Goal: Task Accomplishment & Management: Complete application form

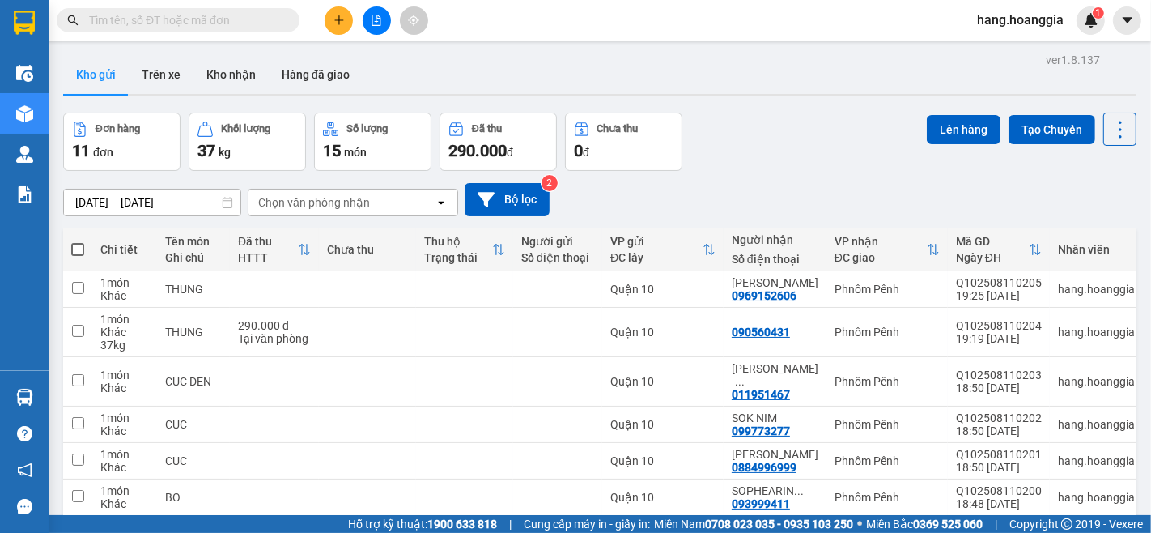
click at [346, 6] on div at bounding box center [376, 20] width 121 height 28
click at [334, 25] on icon "plus" at bounding box center [339, 20] width 11 height 11
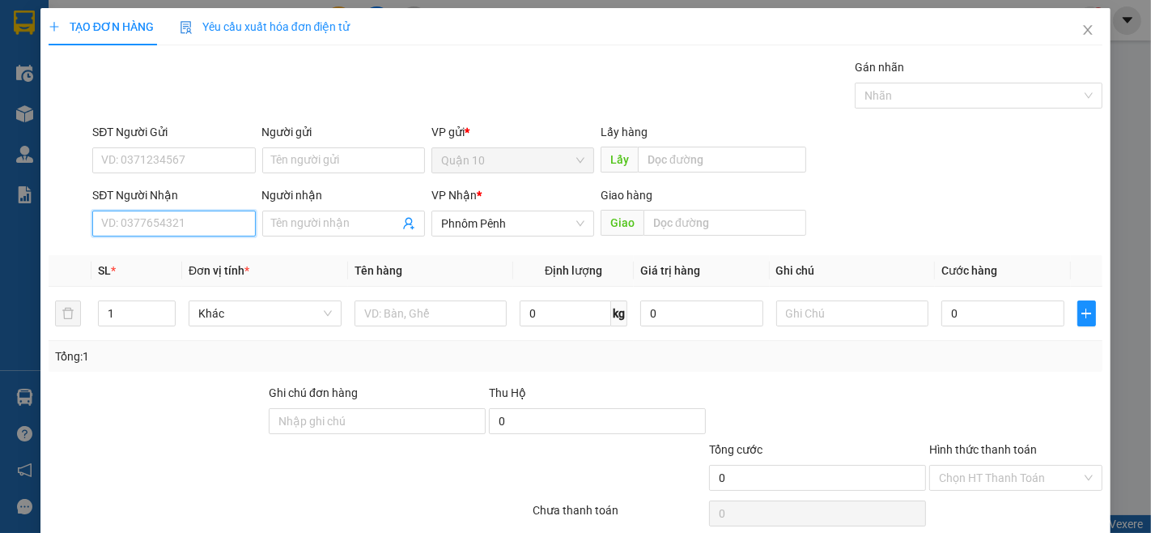
click at [188, 220] on input "SĐT Người Nhận" at bounding box center [173, 223] width 163 height 26
click at [216, 249] on div "012553963 - LÔC 963" at bounding box center [172, 256] width 142 height 18
type input "012553963"
type input "LÔC 963"
type input "012553963"
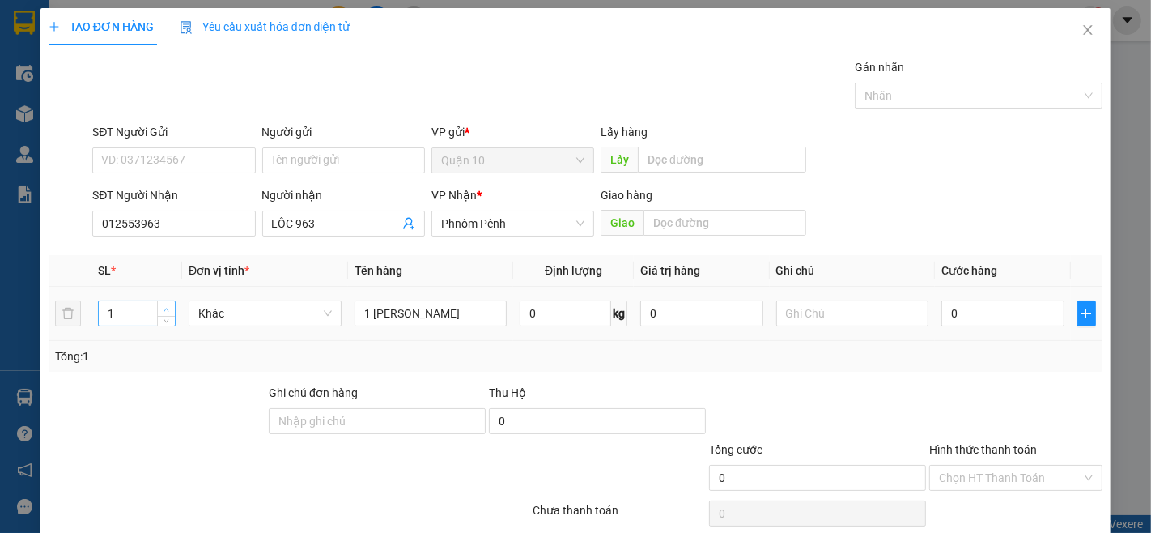
type input "2"
click at [170, 311] on span "Increase Value" at bounding box center [166, 308] width 18 height 15
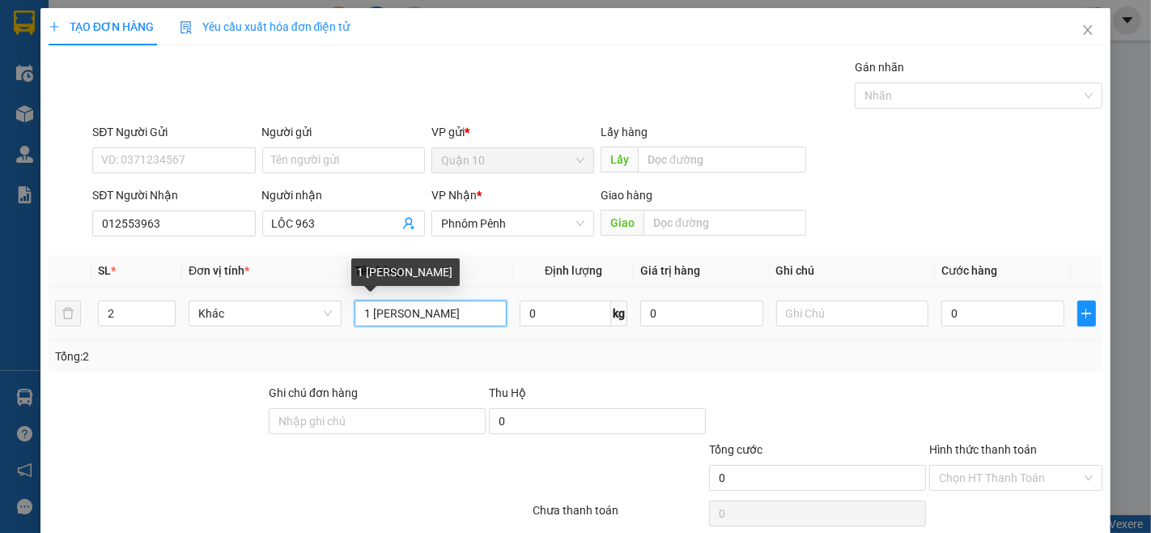
click at [423, 321] on input "1 [PERSON_NAME]" at bounding box center [431, 313] width 153 height 26
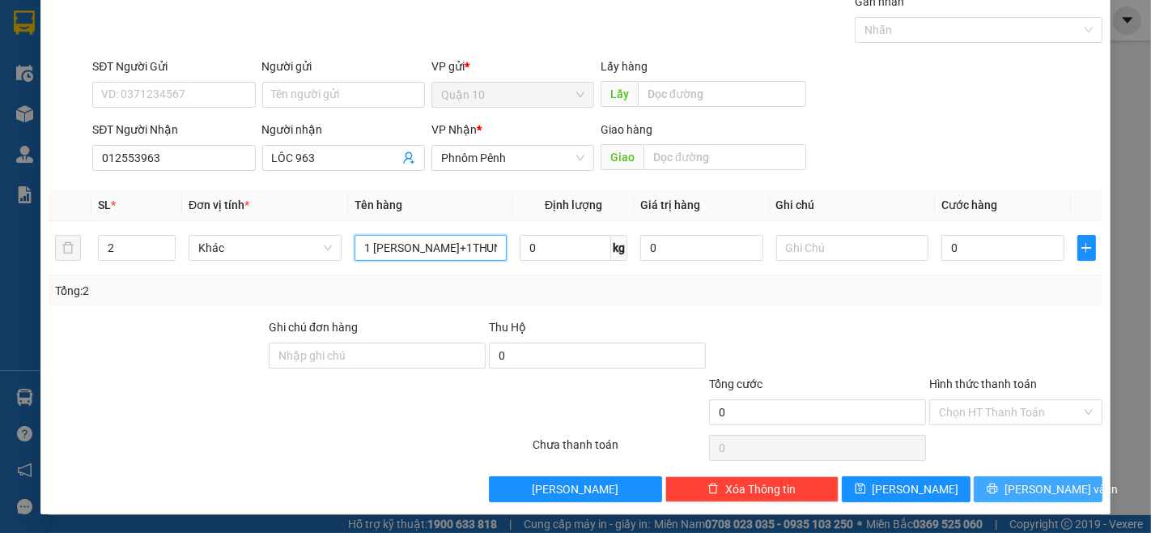
type input "1 [PERSON_NAME]+1THUNG"
click at [1030, 492] on span "[PERSON_NAME] và In" at bounding box center [1061, 489] width 113 height 18
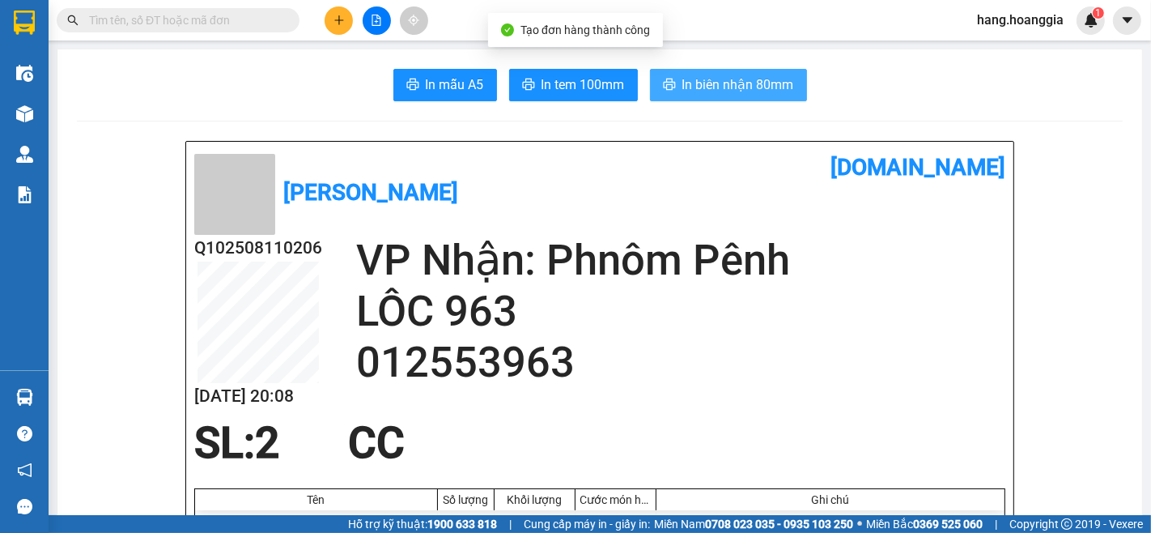
drag, startPoint x: 667, startPoint y: 91, endPoint x: 667, endPoint y: 122, distance: 30.8
click at [667, 98] on button "In biên nhận 80mm" at bounding box center [728, 85] width 157 height 32
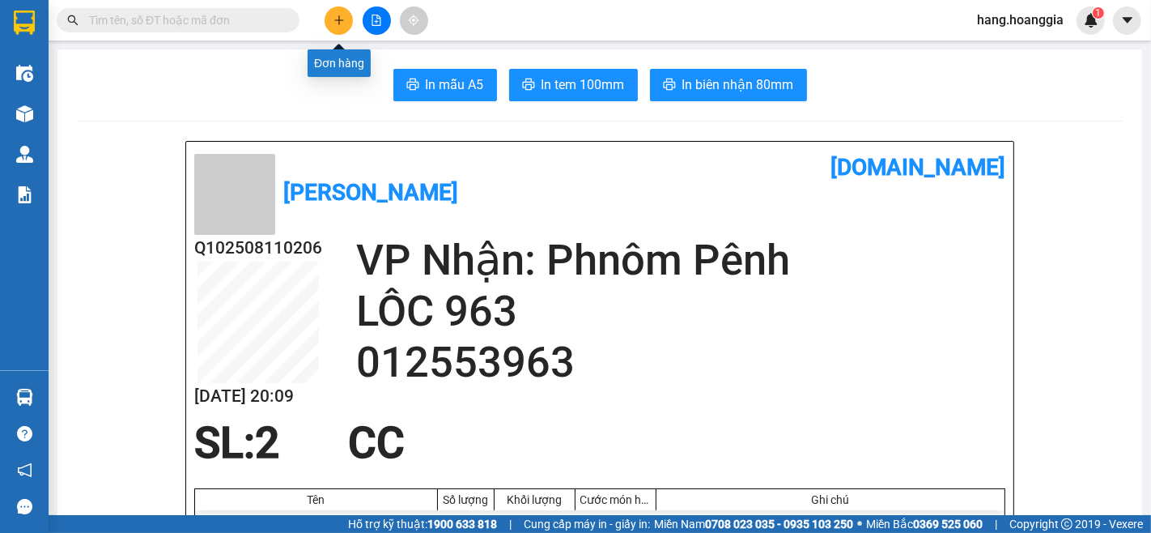
click at [342, 15] on icon "plus" at bounding box center [339, 20] width 11 height 11
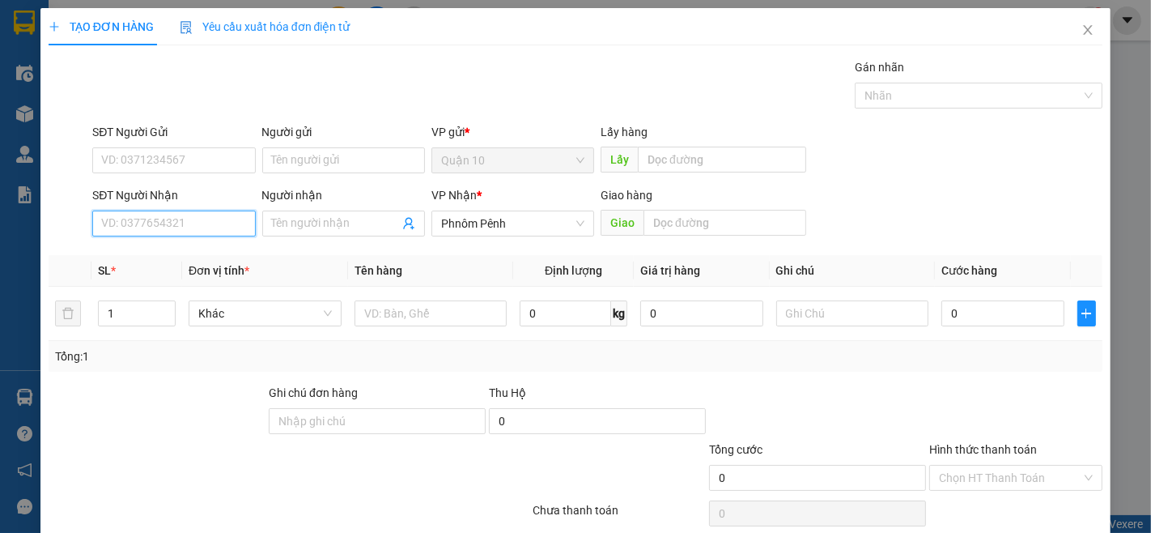
click at [150, 232] on input "SĐT Người Nhận" at bounding box center [173, 223] width 163 height 26
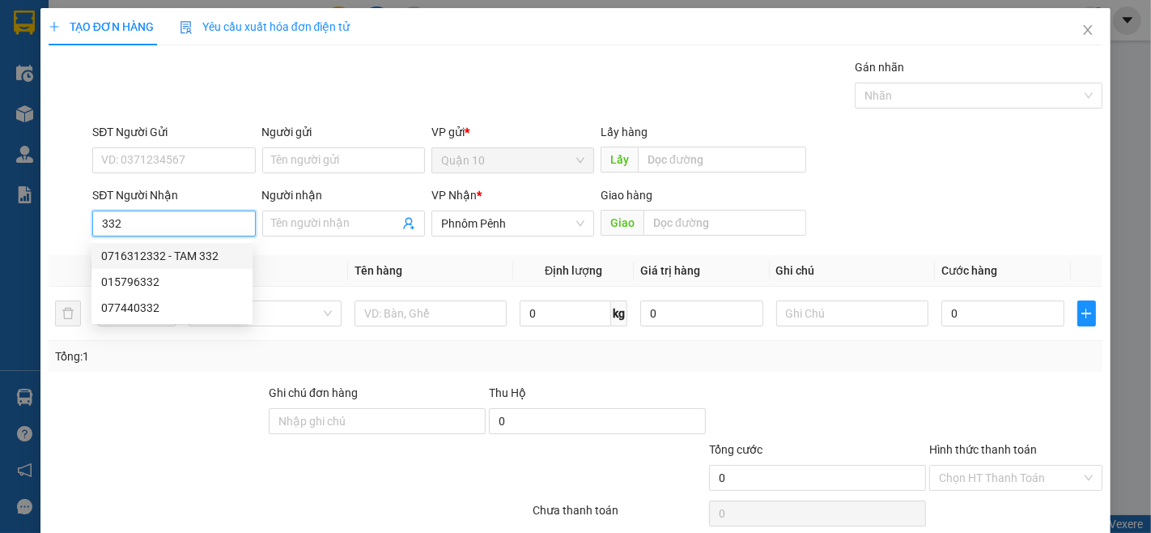
click at [203, 264] on div "0716312332 - TAM 332" at bounding box center [172, 256] width 142 height 18
type input "0716312332"
type input "TAM 332"
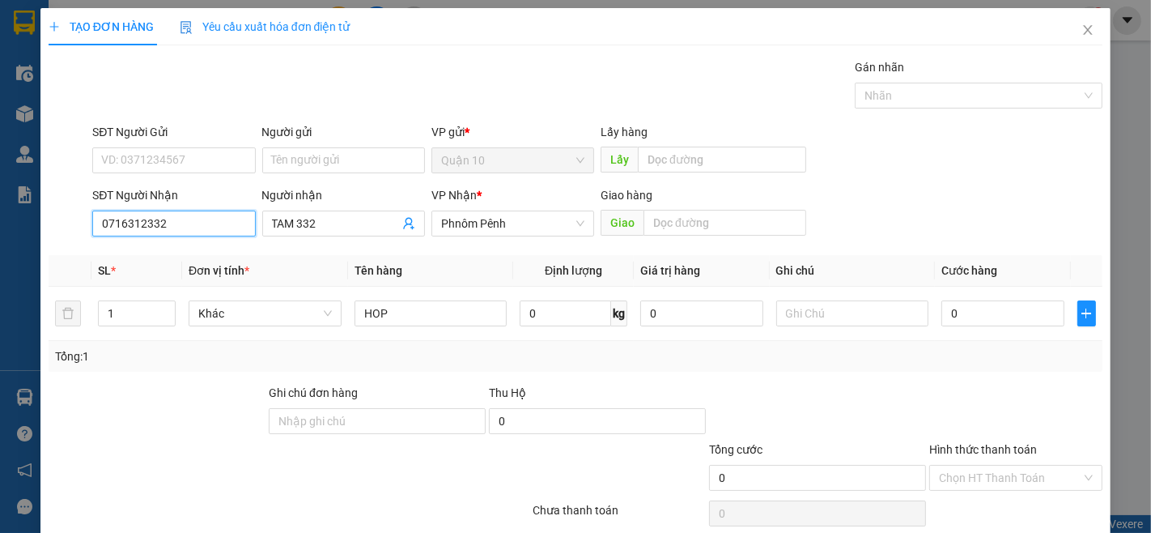
scroll to position [66, 0]
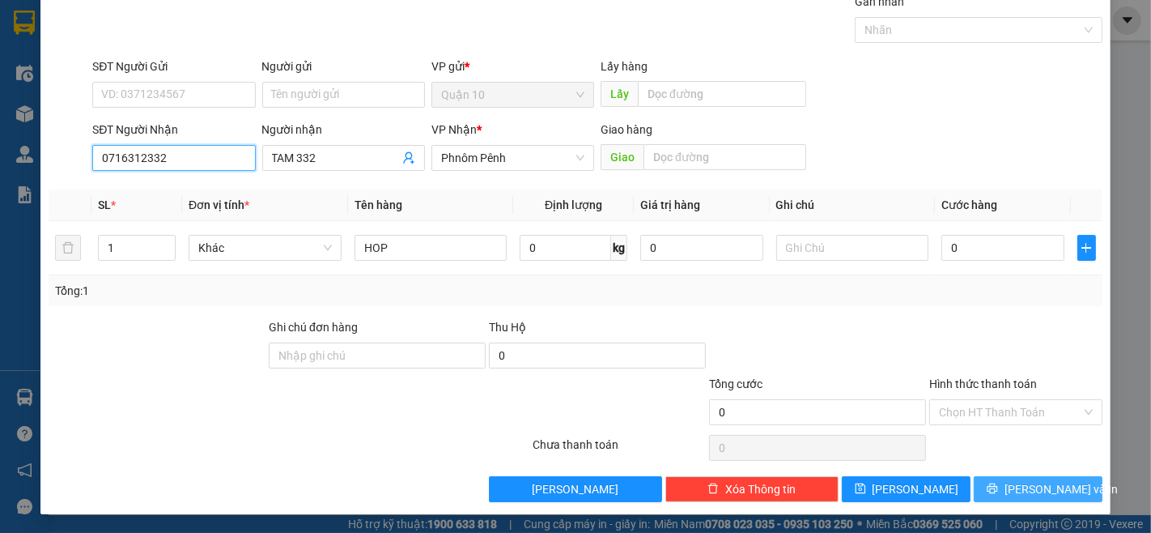
type input "0716312332"
click at [992, 491] on button "[PERSON_NAME] và In" at bounding box center [1038, 489] width 129 height 26
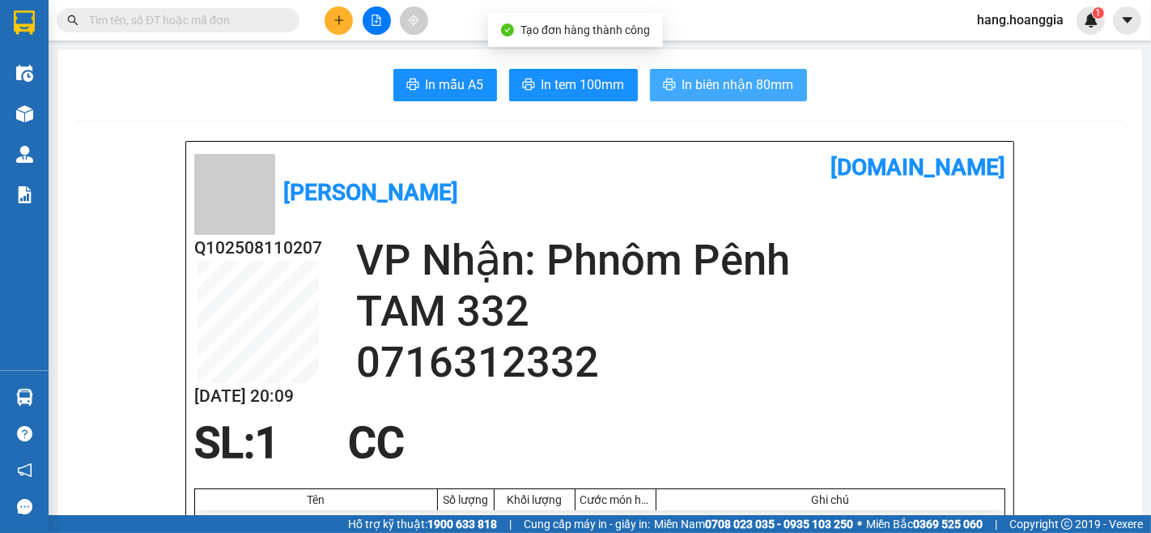
click at [776, 79] on span "In biên nhận 80mm" at bounding box center [738, 84] width 112 height 20
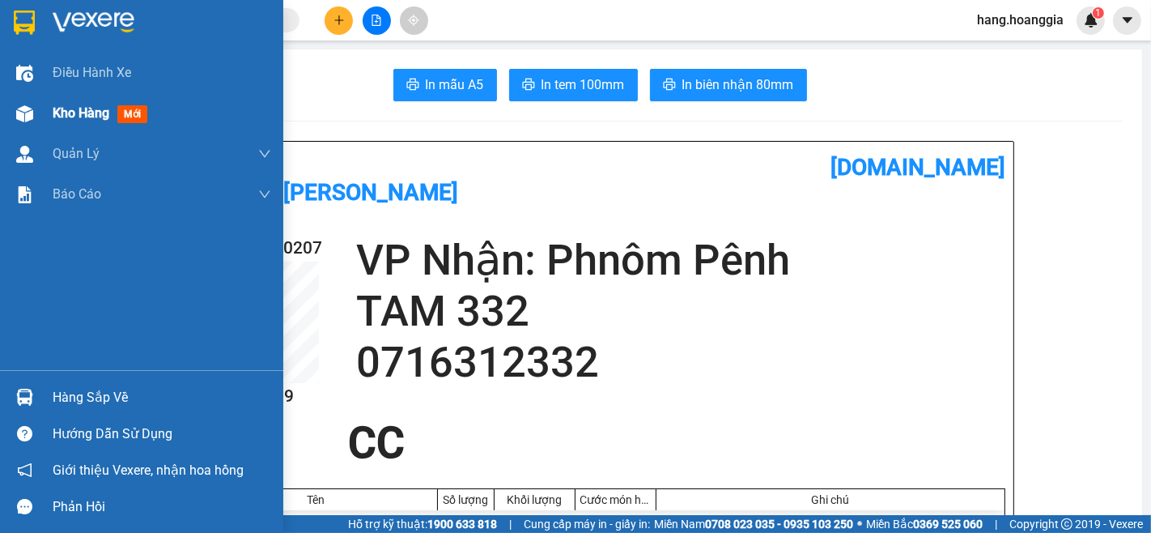
click at [176, 93] on div "Kho hàng mới" at bounding box center [162, 113] width 219 height 40
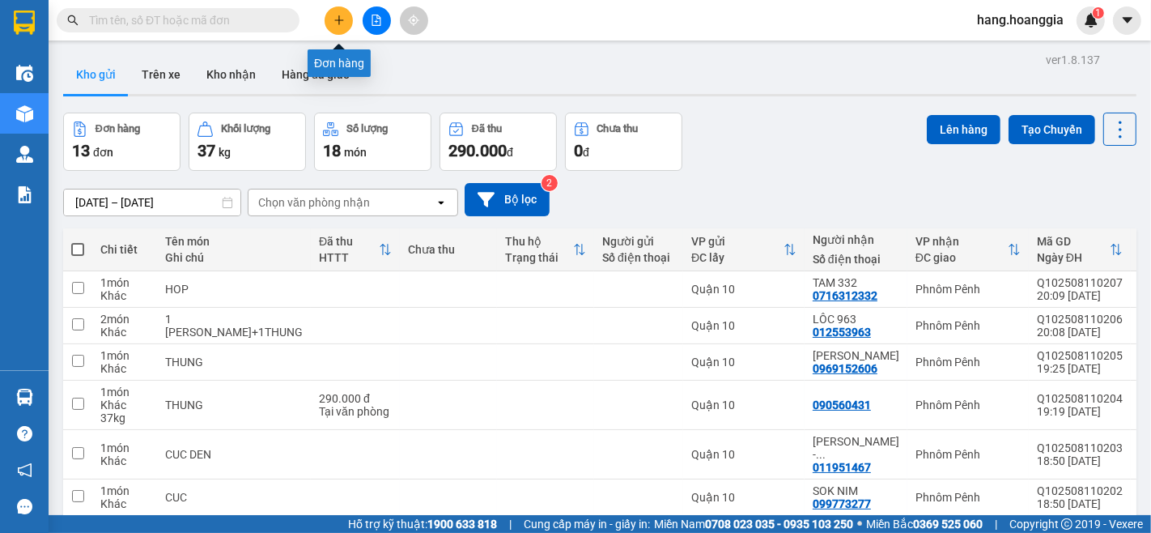
click at [340, 23] on icon "plus" at bounding box center [339, 20] width 11 height 11
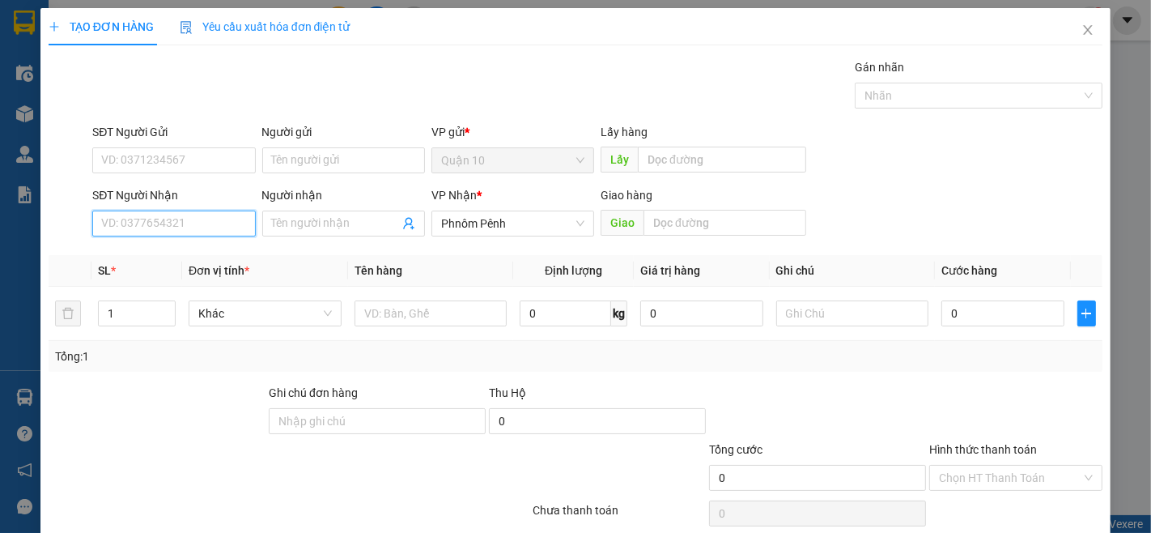
click at [181, 233] on input "SĐT Người Nhận" at bounding box center [173, 223] width 163 height 26
click at [154, 257] on div "0978966789 - [PERSON_NAME]" at bounding box center [180, 256] width 159 height 18
type input "0978966789"
type input "[PERSON_NAME]"
click at [170, 317] on span "Decrease Value" at bounding box center [166, 318] width 18 height 15
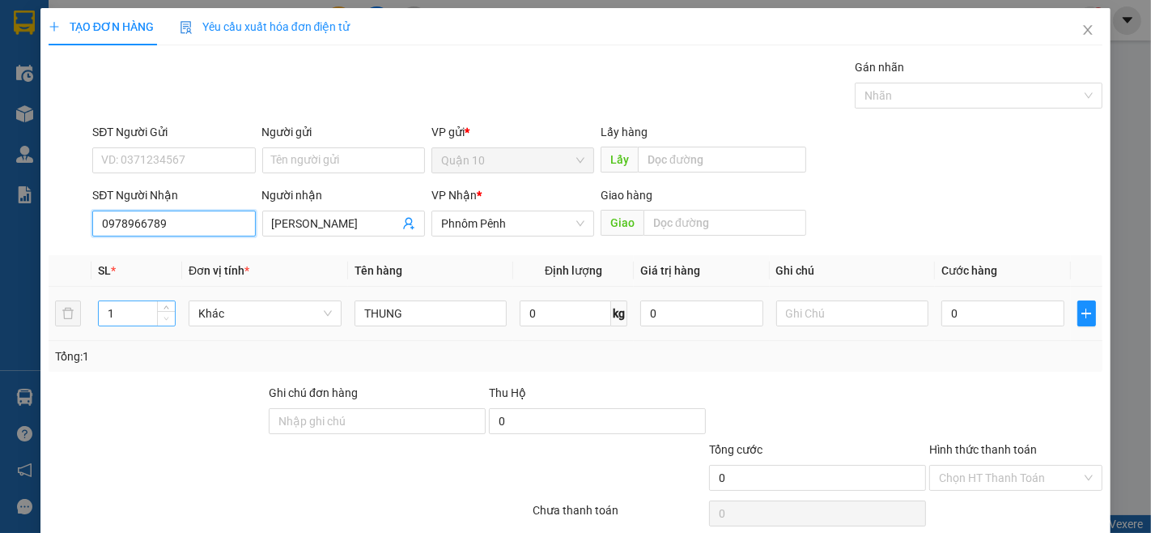
click at [164, 317] on icon "down" at bounding box center [167, 319] width 6 height 6
type input "0978966789"
click at [164, 298] on div "1" at bounding box center [137, 313] width 78 height 32
click at [164, 308] on span "up" at bounding box center [167, 309] width 10 height 10
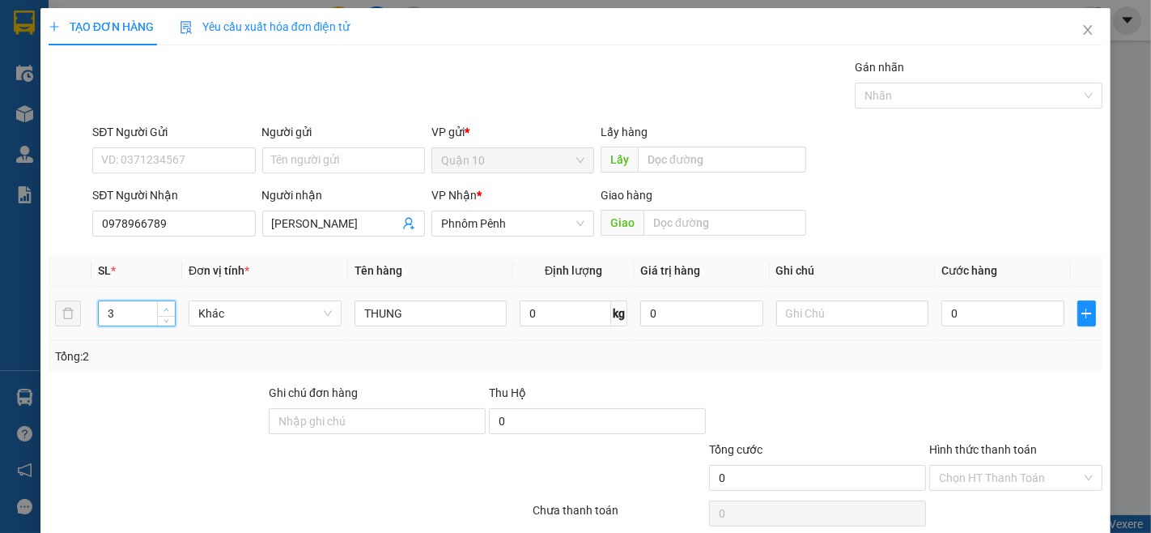
click at [164, 308] on icon "up" at bounding box center [167, 310] width 6 height 6
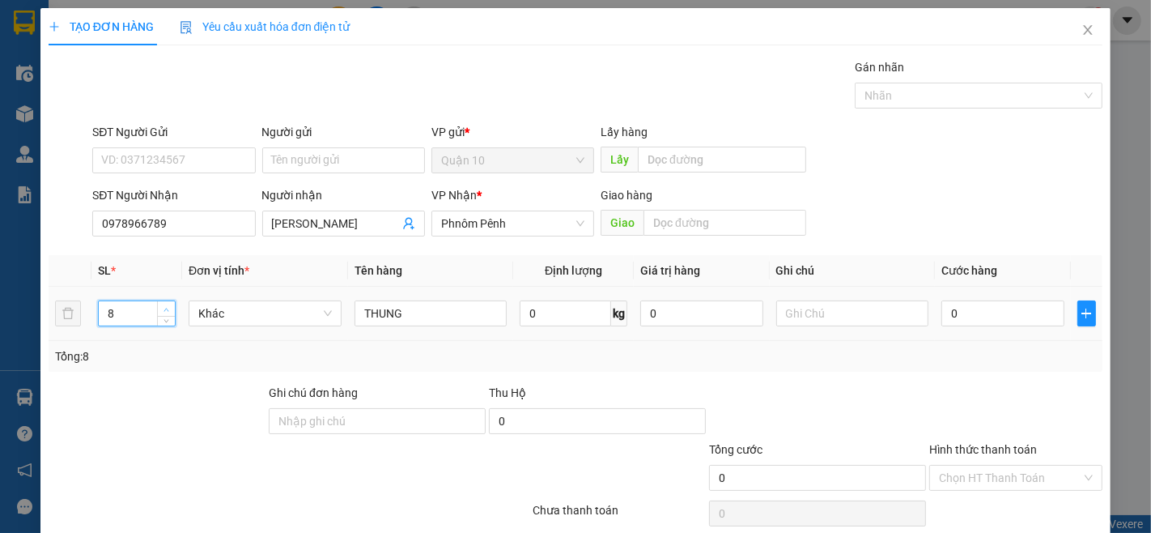
click at [164, 308] on icon "up" at bounding box center [167, 310] width 6 height 6
type input "10"
click at [164, 308] on icon "up" at bounding box center [167, 310] width 6 height 6
click at [240, 346] on div "SL * Đơn vị tính * Tên hàng Định [PERSON_NAME] trị hàng Ghi [PERSON_NAME] hàng …" at bounding box center [576, 313] width 1054 height 117
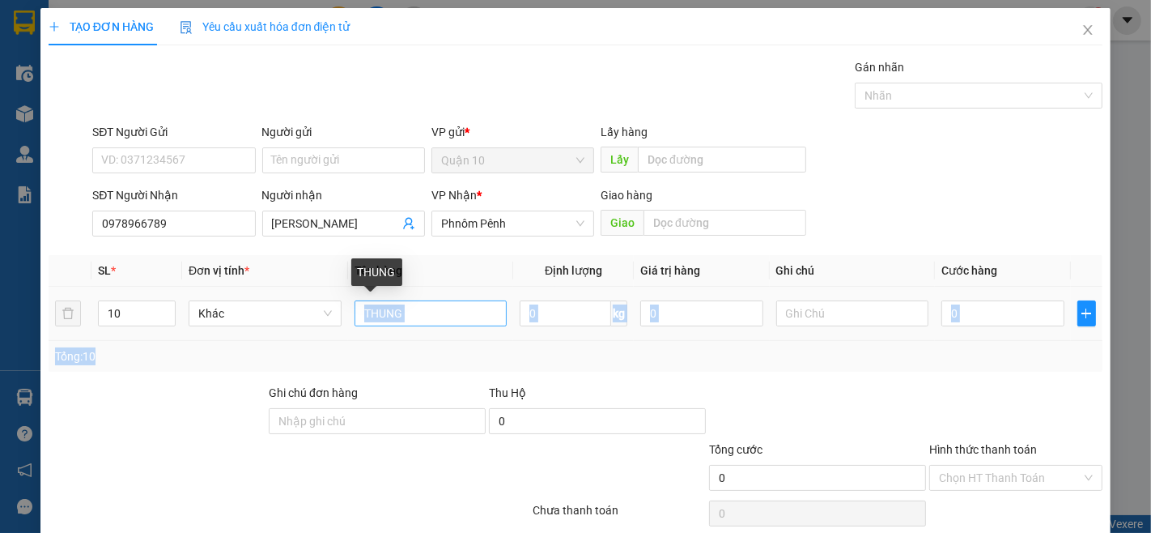
click at [478, 325] on input "THUNG" at bounding box center [431, 313] width 153 height 26
type input "T"
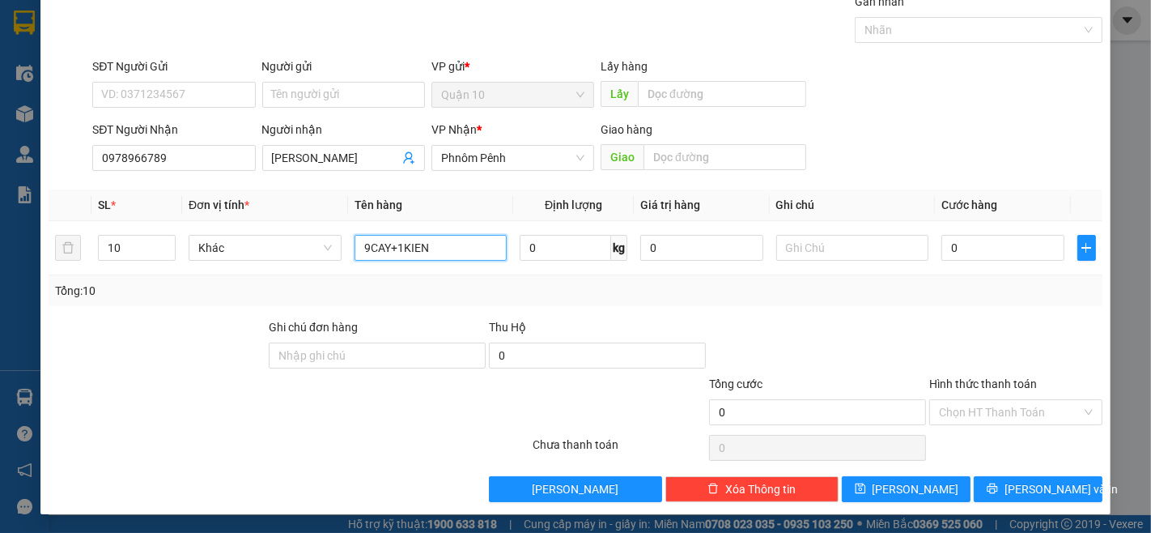
type input "9CAY+1KIEN"
click at [1013, 502] on div "TẠO ĐƠN HÀNG Yêu cầu xuất [PERSON_NAME] điện tử Transit Pickup Surcharge Ids Tr…" at bounding box center [575, 229] width 1070 height 572
click at [1017, 499] on button "[PERSON_NAME] và In" at bounding box center [1038, 489] width 129 height 26
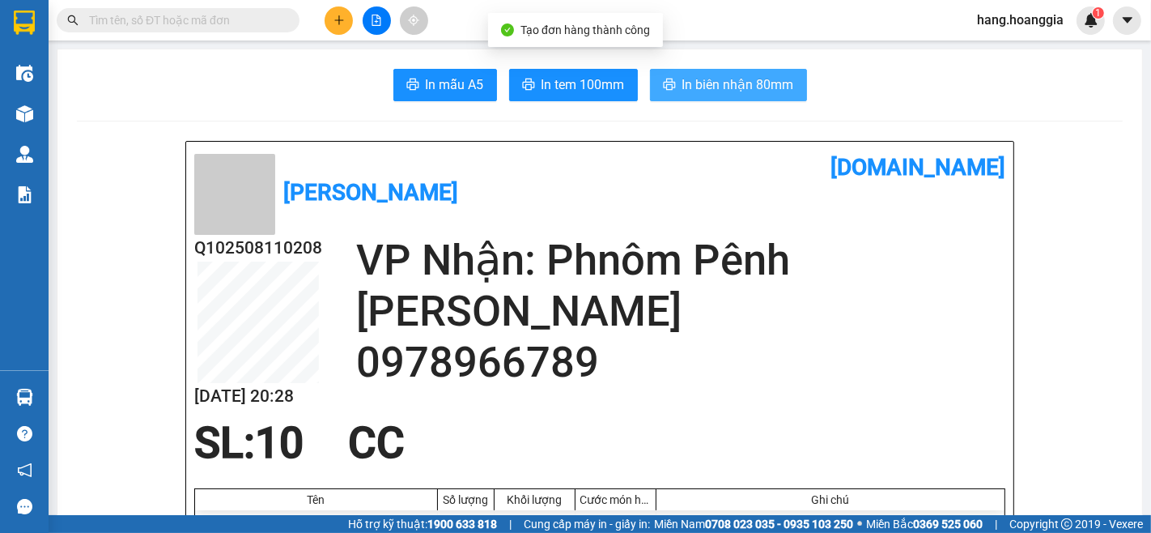
click at [766, 74] on button "In biên nhận 80mm" at bounding box center [728, 85] width 157 height 32
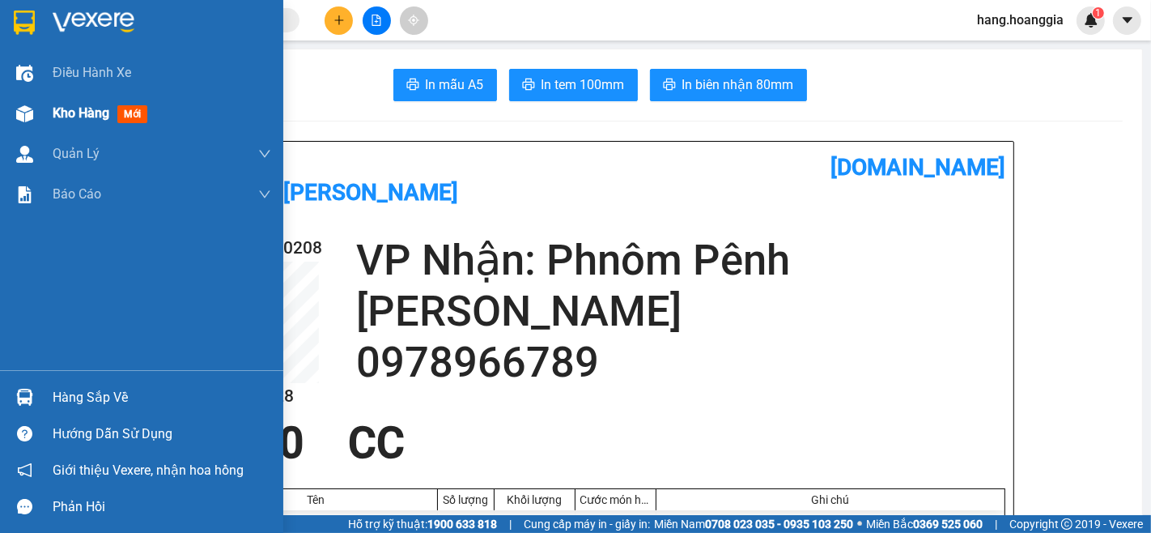
click at [95, 114] on span "Kho hàng" at bounding box center [81, 112] width 57 height 15
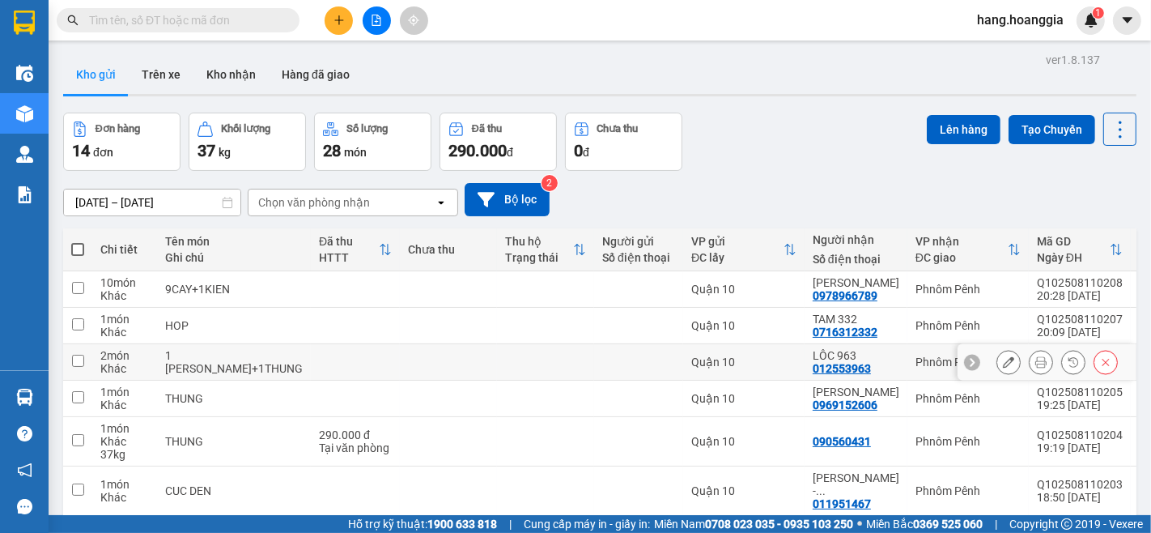
scroll to position [180, 0]
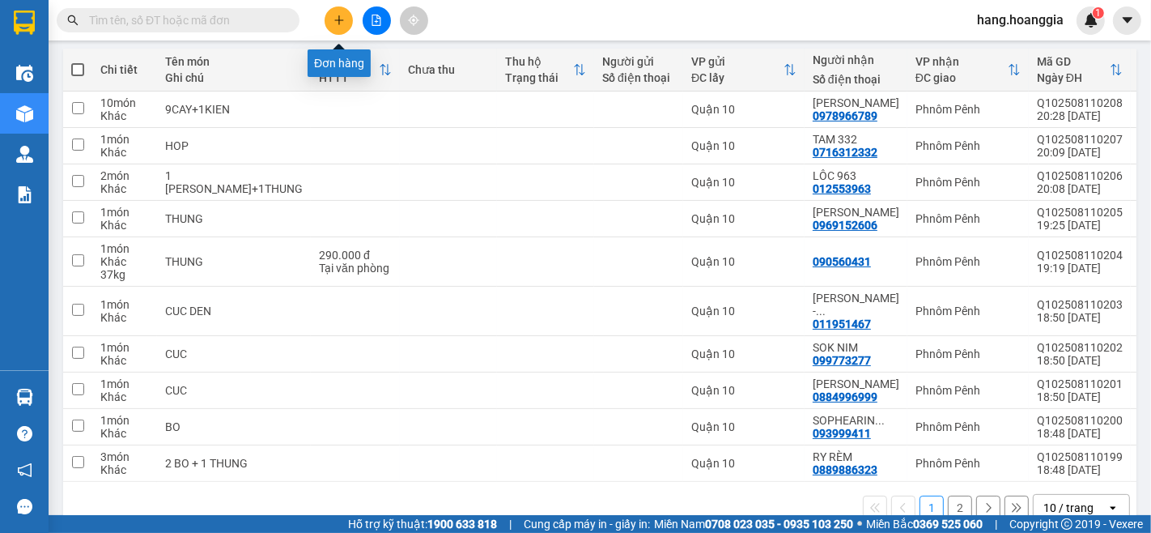
click at [335, 10] on button at bounding box center [339, 20] width 28 height 28
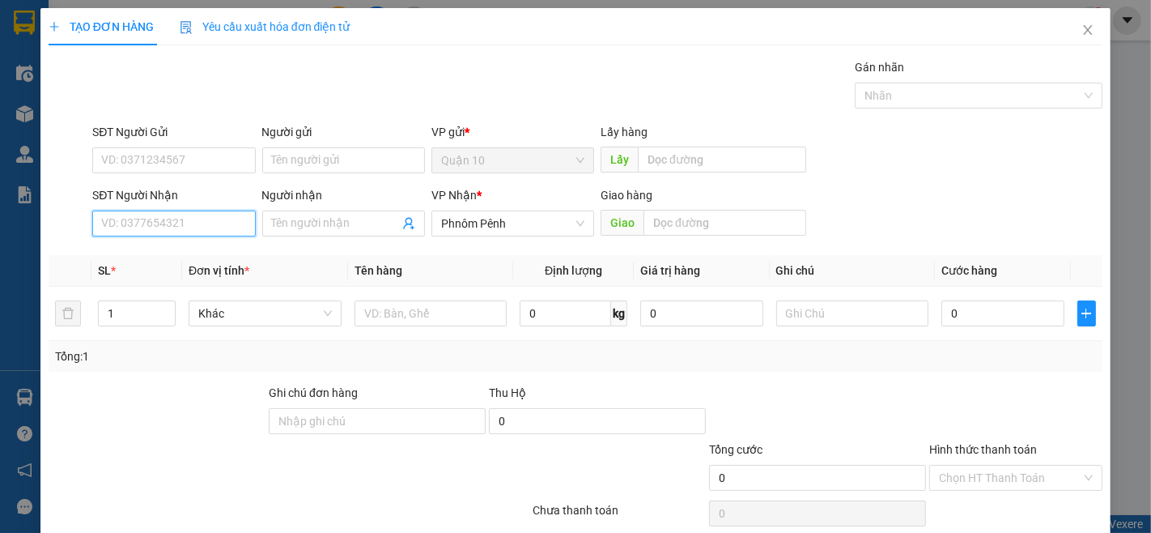
drag, startPoint x: 220, startPoint y: 215, endPoint x: 219, endPoint y: 239, distance: 23.5
click at [219, 231] on input "SĐT Người Nhận" at bounding box center [173, 223] width 163 height 26
type input "0719999157"
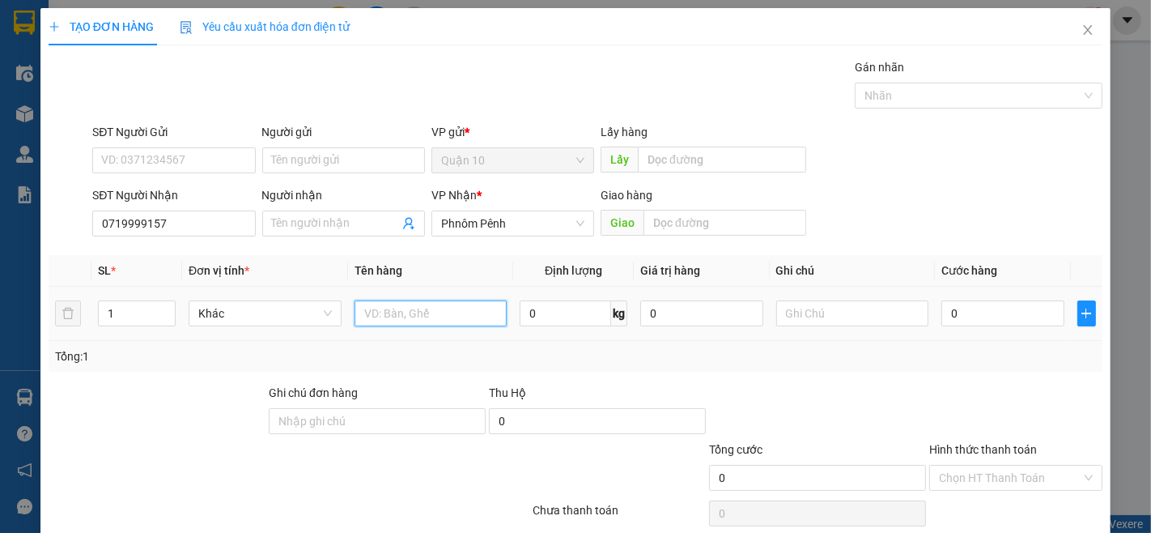
click at [425, 324] on input "text" at bounding box center [431, 313] width 153 height 26
type input "THUNG MUT"
click at [131, 322] on input "1" at bounding box center [137, 313] width 76 height 24
type input "2"
click at [451, 312] on input "THUNG MUT" at bounding box center [431, 313] width 153 height 26
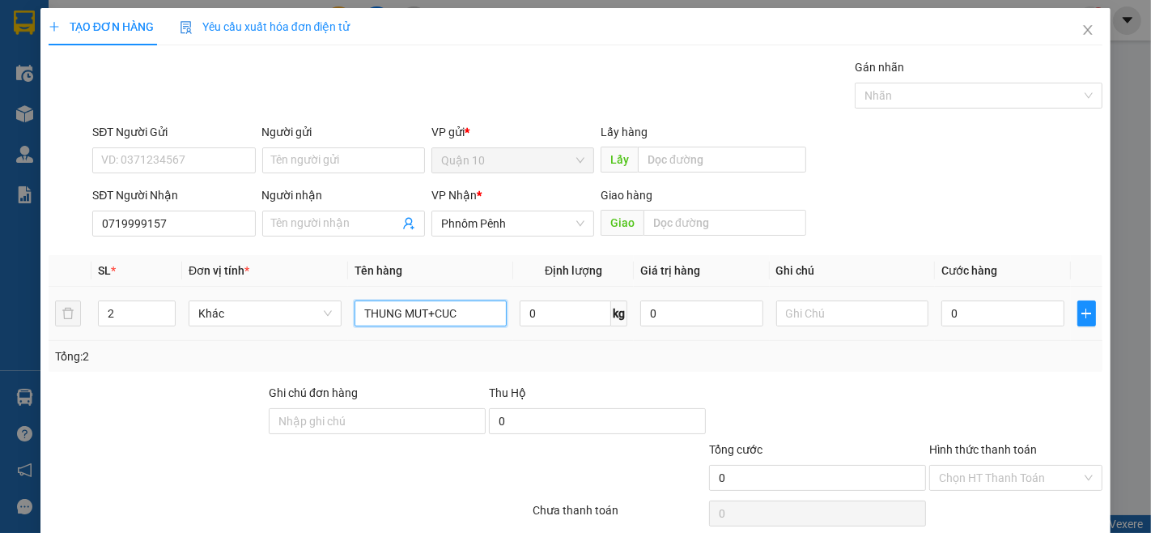
scroll to position [66, 0]
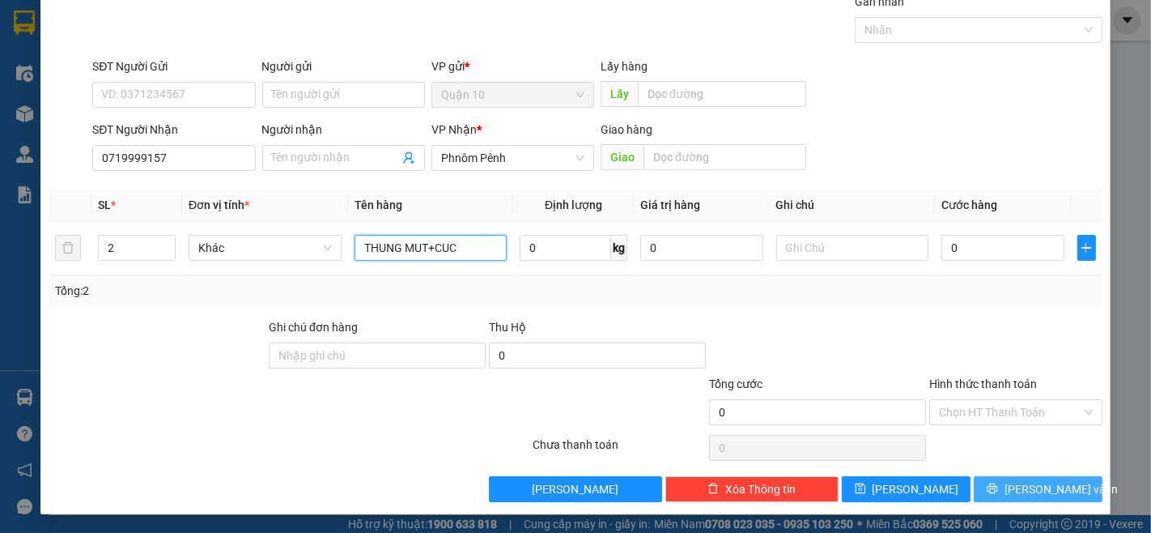
type input "THUNG MUT+CUC"
click at [1057, 498] on button "[PERSON_NAME] và In" at bounding box center [1038, 489] width 129 height 26
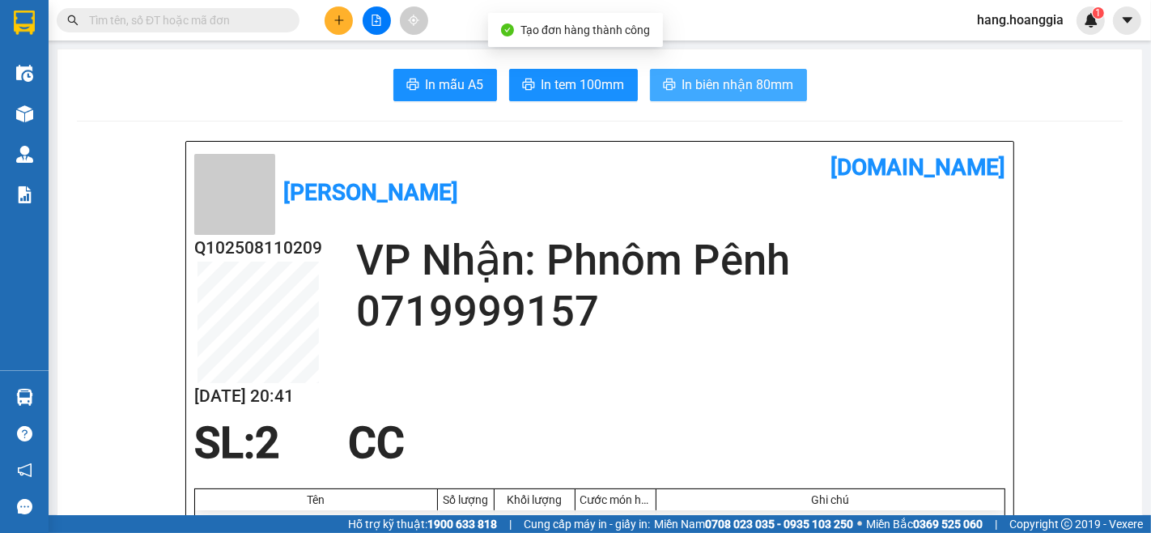
click at [759, 82] on span "In biên nhận 80mm" at bounding box center [738, 84] width 112 height 20
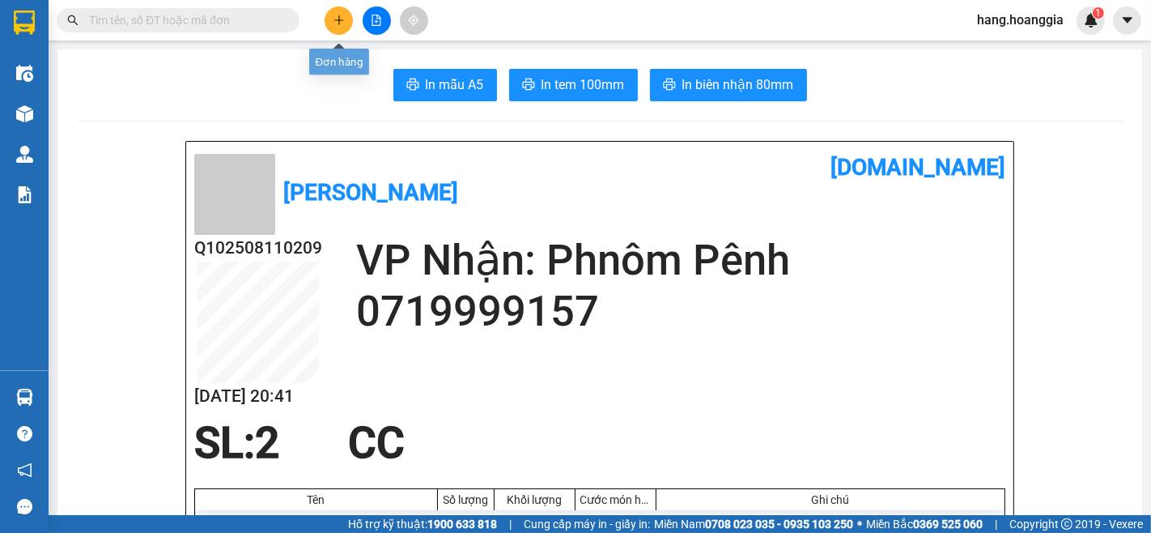
click at [332, 16] on button at bounding box center [339, 20] width 28 height 28
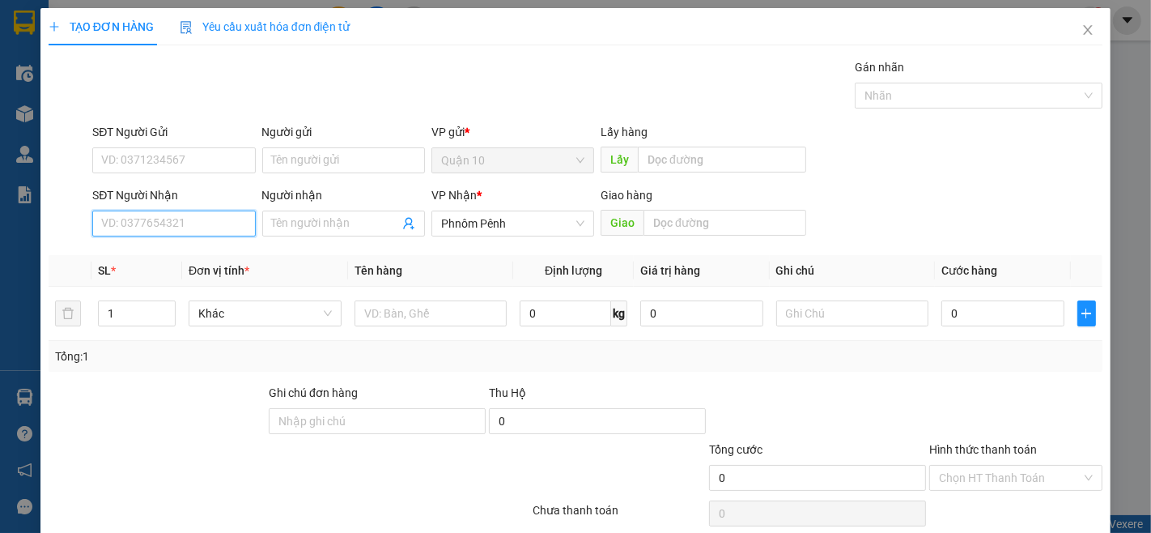
click at [135, 232] on input "SĐT Người Nhận" at bounding box center [173, 223] width 163 height 26
type input "077434511"
click at [171, 308] on span "Increase Value" at bounding box center [166, 308] width 18 height 15
drag, startPoint x: 171, startPoint y: 308, endPoint x: 156, endPoint y: 303, distance: 15.4
click at [162, 308] on span "Increase Value" at bounding box center [166, 308] width 18 height 15
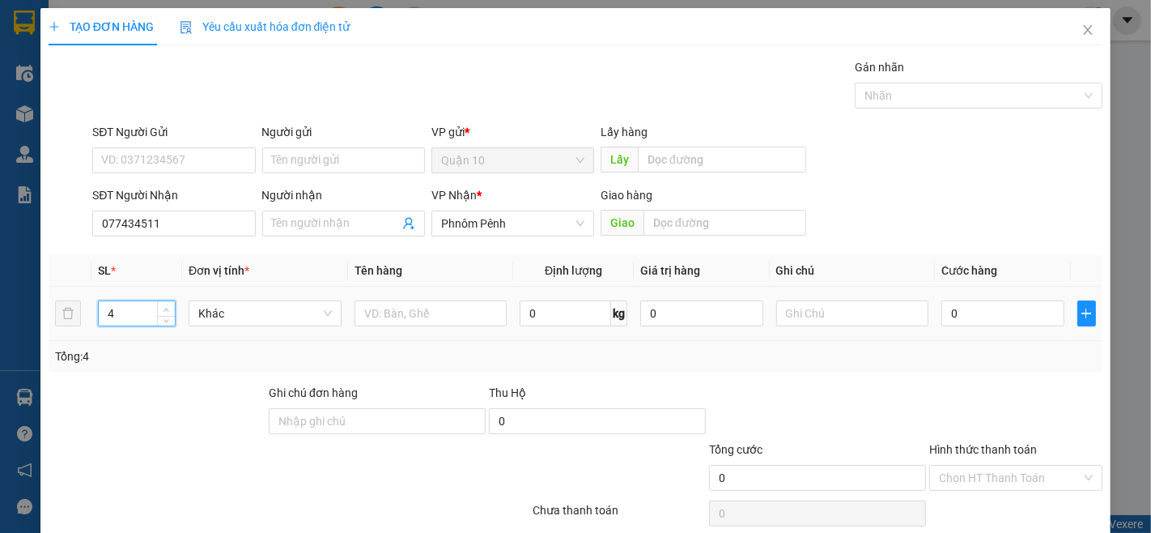
click at [157, 301] on span "Increase Value" at bounding box center [166, 308] width 18 height 15
type input "5"
click at [158, 302] on span "Increase Value" at bounding box center [166, 308] width 18 height 15
click at [383, 338] on td at bounding box center [431, 314] width 166 height 54
click at [385, 317] on input "text" at bounding box center [431, 313] width 153 height 26
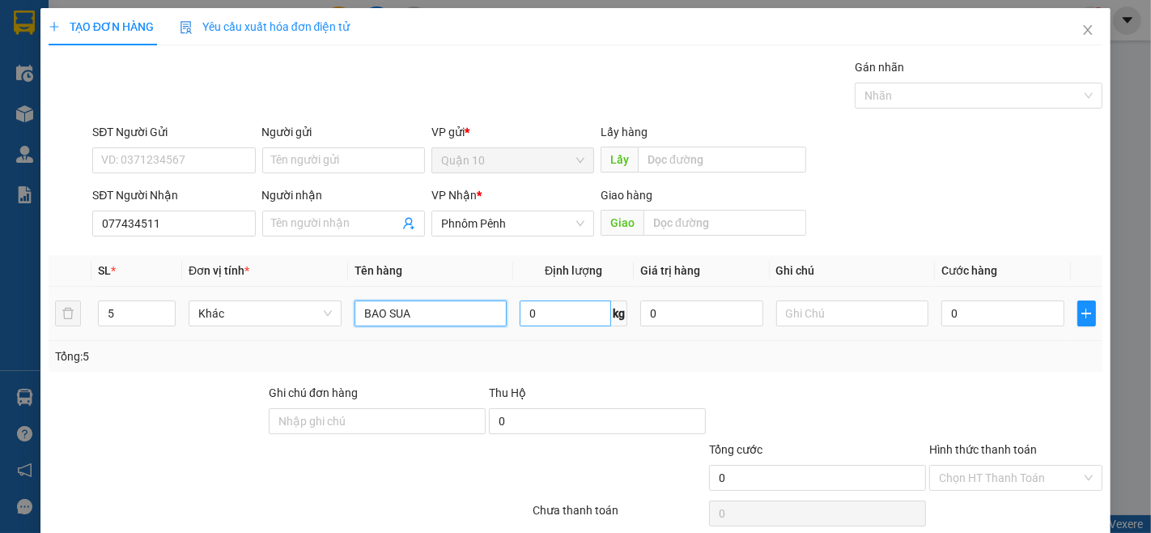
type input "BAO SUA"
click at [577, 325] on input "0" at bounding box center [565, 313] width 91 height 26
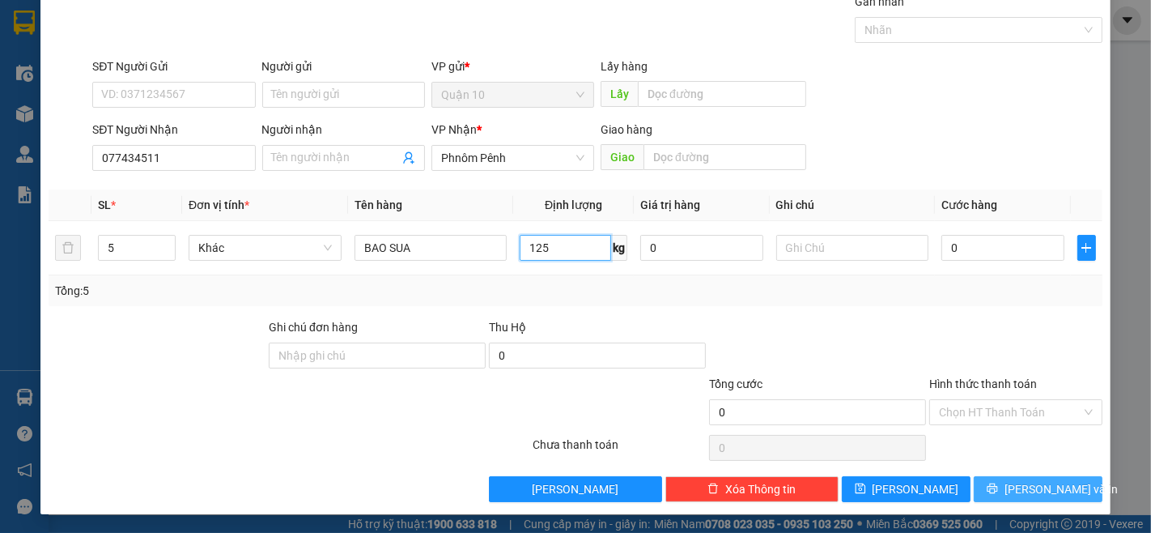
type input "125"
click at [1022, 491] on span "[PERSON_NAME] và In" at bounding box center [1061, 489] width 113 height 18
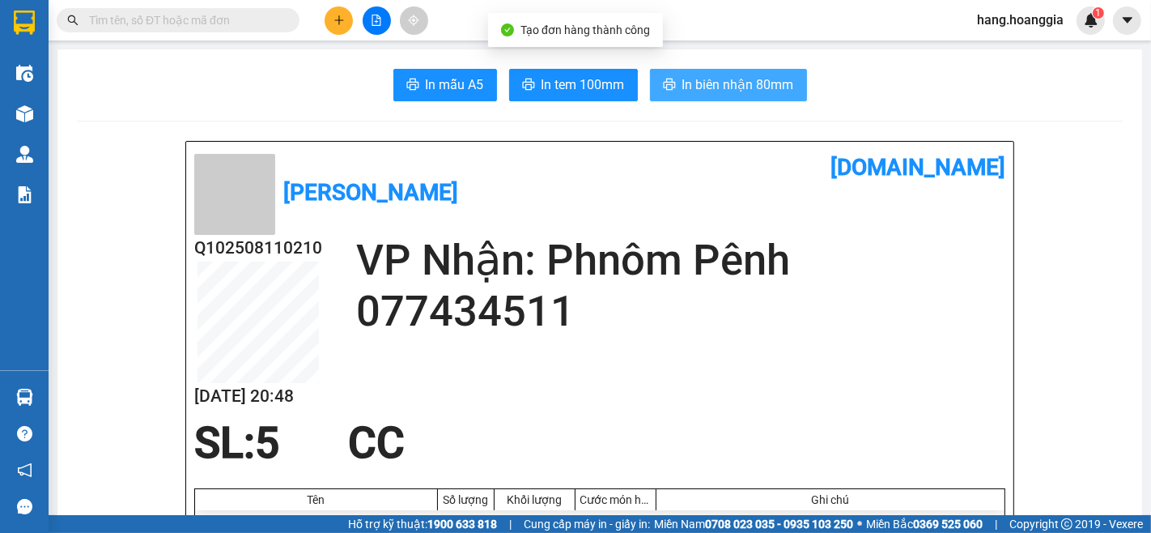
drag, startPoint x: 674, startPoint y: 74, endPoint x: 684, endPoint y: 77, distance: 10.0
click at [684, 77] on button "In biên nhận 80mm" at bounding box center [728, 85] width 157 height 32
